Goal: Transaction & Acquisition: Book appointment/travel/reservation

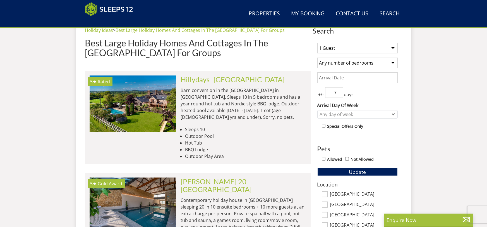
scroll to position [149, 0]
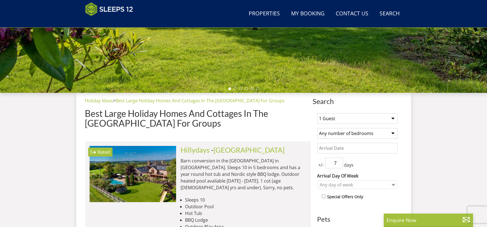
click at [364, 120] on select "1 Guest 2 Guests 3 Guests 4 Guests 5 Guests 6 Guests 7 Guests 8 Guests 9 Guests…" at bounding box center [358, 118] width 80 height 11
select select "15"
click at [318, 113] on select "1 Guest 2 Guests 3 Guests 4 Guests 5 Guests 6 Guests 7 Guests 8 Guests 9 Guests…" at bounding box center [358, 118] width 80 height 11
click at [372, 130] on select "Any number of bedrooms 4 Bedrooms 5 Bedrooms 6 Bedrooms 7 Bedrooms 8 Bedrooms 9…" at bounding box center [358, 133] width 80 height 11
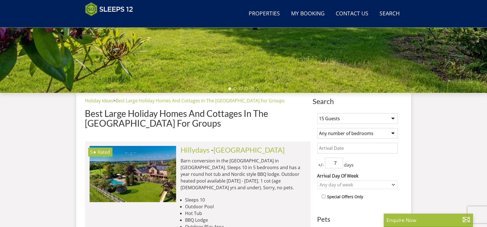
click at [376, 147] on input "Date" at bounding box center [358, 148] width 80 height 11
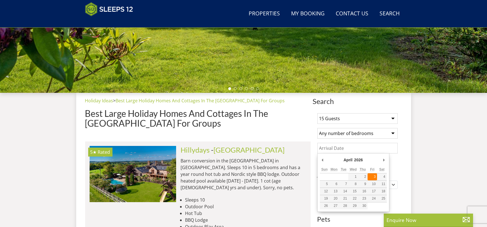
type input "[DATE]"
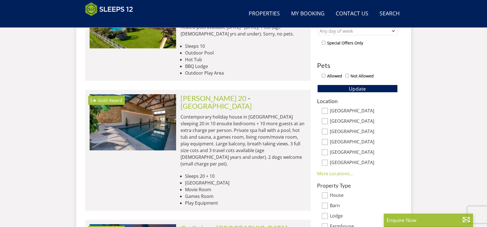
scroll to position [317, 0]
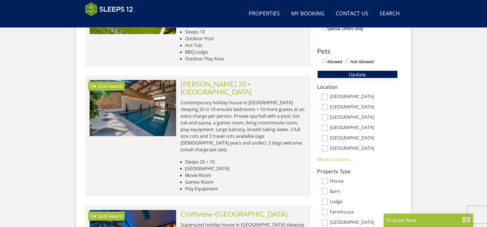
click at [371, 75] on button "Update" at bounding box center [358, 74] width 80 height 8
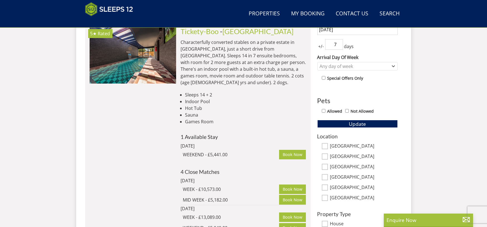
scroll to position [273, 0]
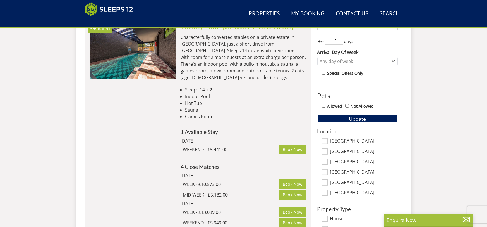
click at [325, 151] on input "[GEOGRAPHIC_DATA]" at bounding box center [325, 151] width 6 height 6
checkbox input "true"
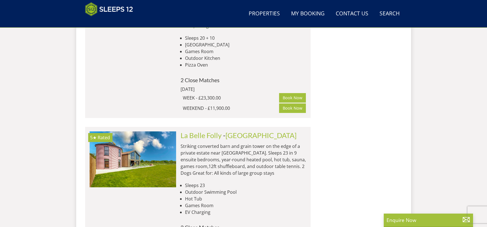
scroll to position [1364, 0]
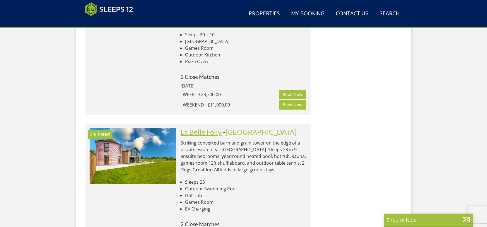
click at [194, 128] on link "La Belle Folly" at bounding box center [201, 132] width 41 height 8
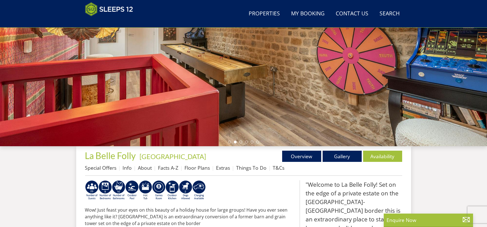
scroll to position [113, 0]
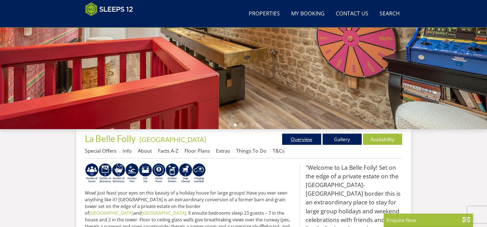
click at [299, 140] on link "Overview" at bounding box center [301, 138] width 39 height 11
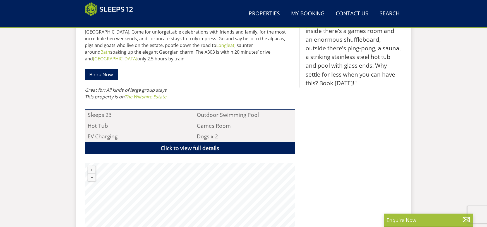
scroll to position [341, 0]
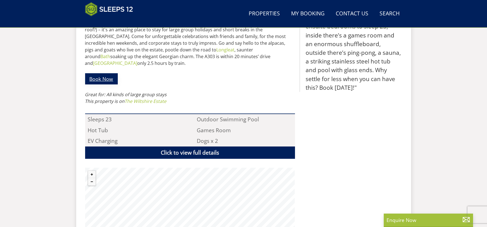
click at [107, 73] on link "Book Now" at bounding box center [101, 78] width 33 height 11
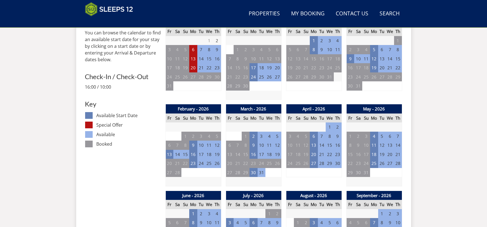
scroll to position [273, 0]
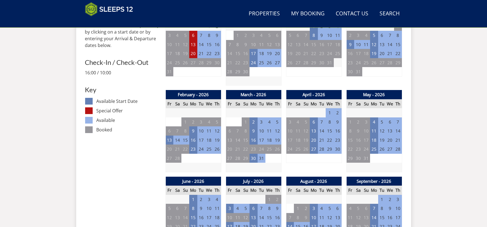
click at [321, 123] on td "7" at bounding box center [322, 121] width 8 height 9
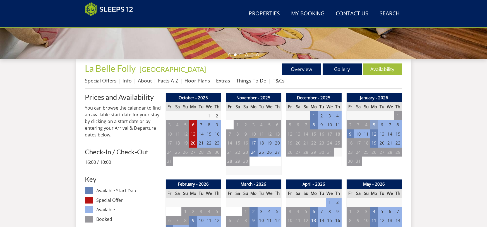
scroll to position [173, 0]
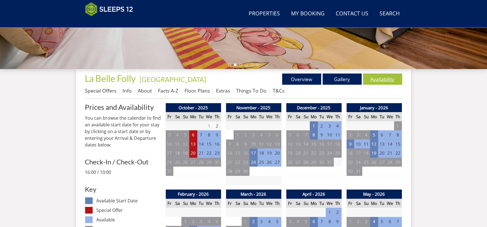
click at [378, 78] on link "Availability" at bounding box center [382, 78] width 39 height 11
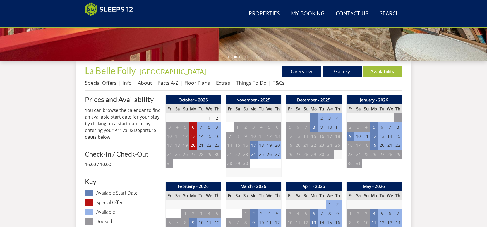
scroll to position [171, 0]
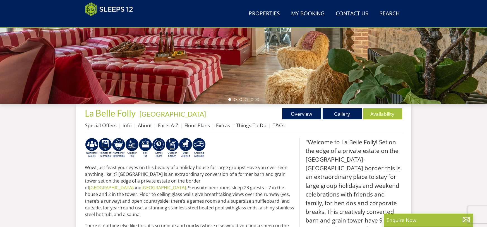
scroll to position [274, 0]
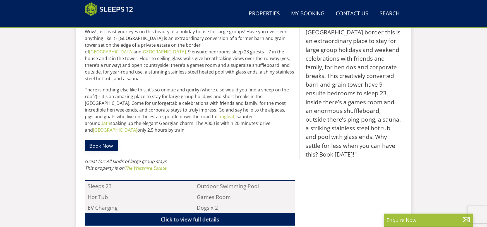
click at [109, 140] on link "Book Now" at bounding box center [101, 145] width 33 height 11
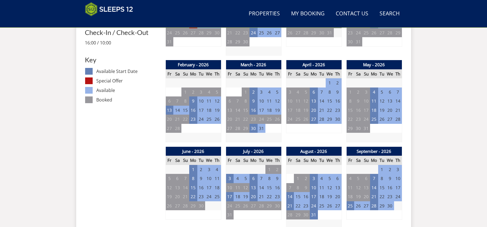
scroll to position [311, 0]
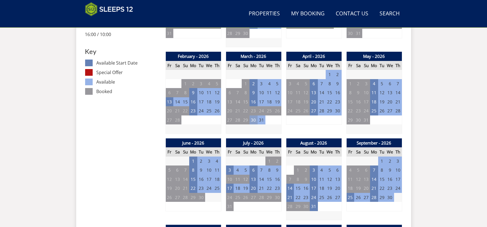
click at [255, 121] on td "30" at bounding box center [254, 119] width 8 height 9
click at [276, 131] on link at bounding box center [274, 132] width 10 height 10
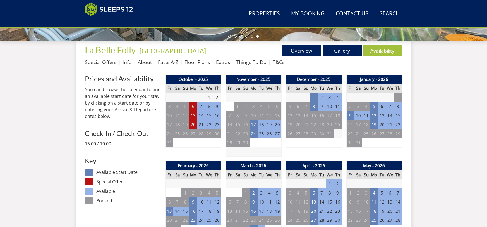
scroll to position [201, 0]
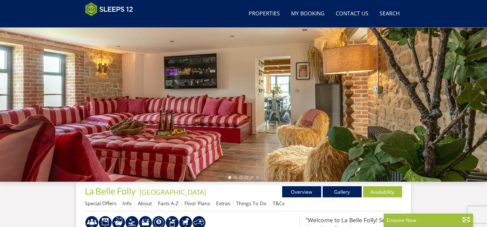
scroll to position [56, 0]
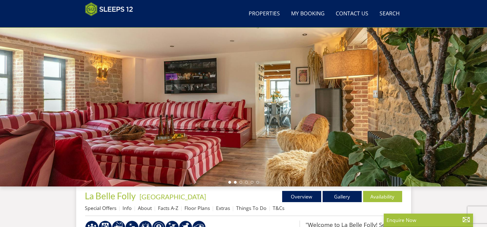
click at [235, 181] on li at bounding box center [235, 182] width 3 height 3
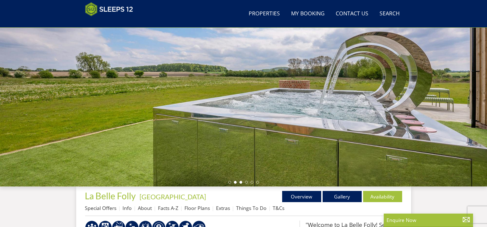
click at [242, 182] on li at bounding box center [241, 182] width 3 height 3
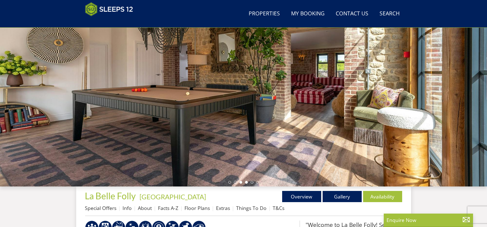
click at [246, 182] on li at bounding box center [246, 182] width 3 height 3
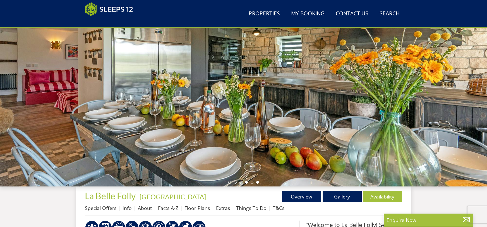
click at [257, 182] on li at bounding box center [257, 182] width 3 height 3
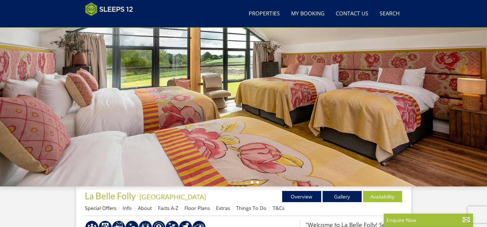
click at [253, 182] on li at bounding box center [252, 182] width 3 height 3
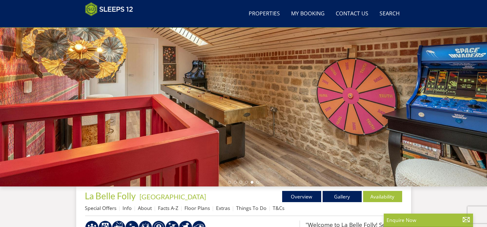
select select "15"
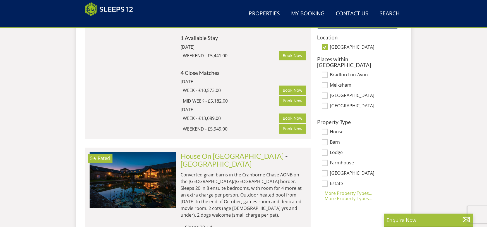
scroll to position [363, 0]
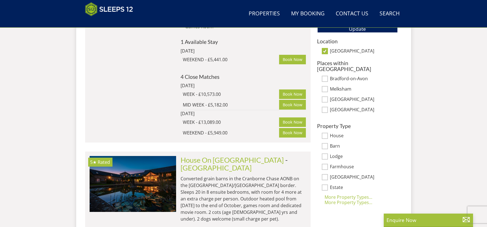
click at [325, 50] on input "[GEOGRAPHIC_DATA]" at bounding box center [325, 51] width 6 height 6
checkbox input "false"
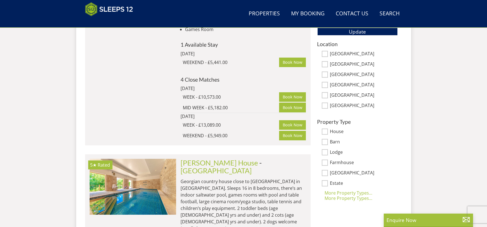
scroll to position [359, 0]
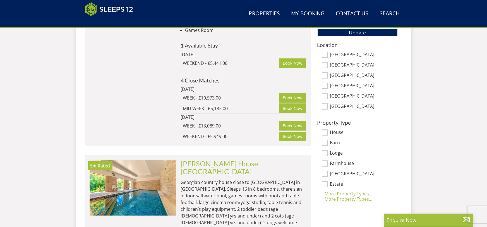
click at [325, 84] on input "[GEOGRAPHIC_DATA]" at bounding box center [325, 86] width 6 height 6
checkbox input "true"
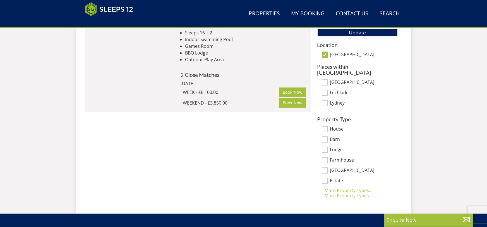
click at [350, 34] on span "Update" at bounding box center [357, 32] width 17 height 7
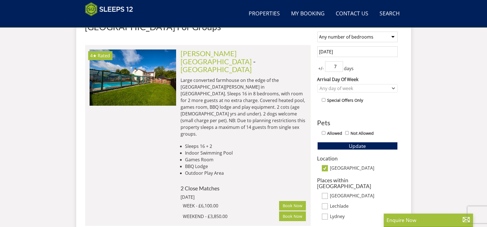
scroll to position [174, 0]
